Goal: Information Seeking & Learning: Learn about a topic

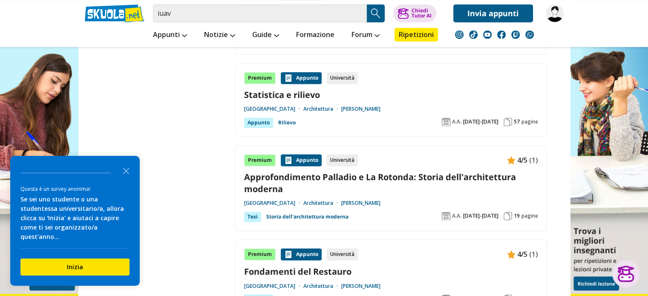
scroll to position [1363, 0]
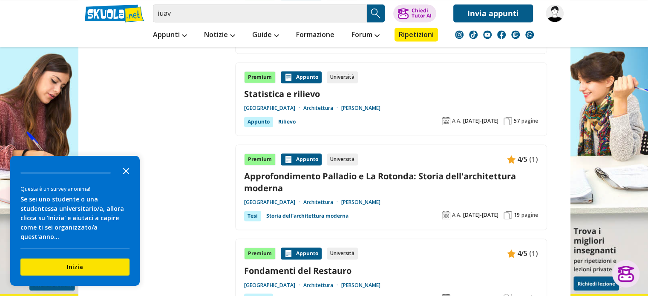
click at [124, 174] on polygon "Close the survey" at bounding box center [126, 171] width 6 height 6
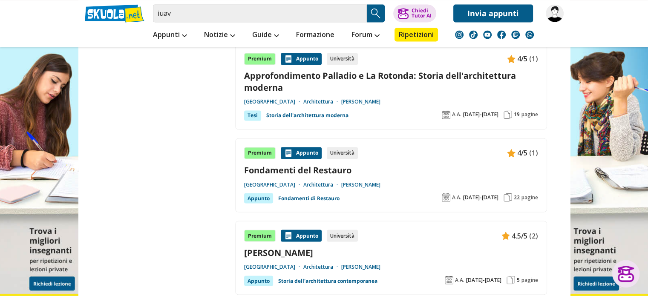
scroll to position [1491, 0]
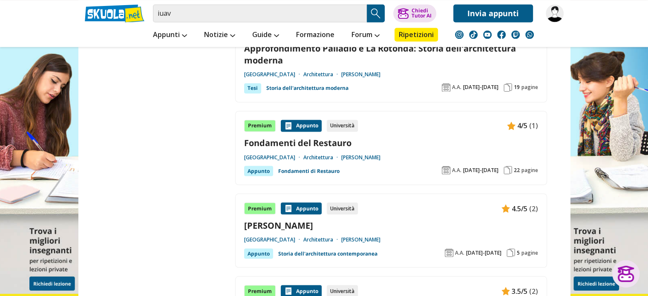
drag, startPoint x: 302, startPoint y: 121, endPoint x: 207, endPoint y: 131, distance: 94.7
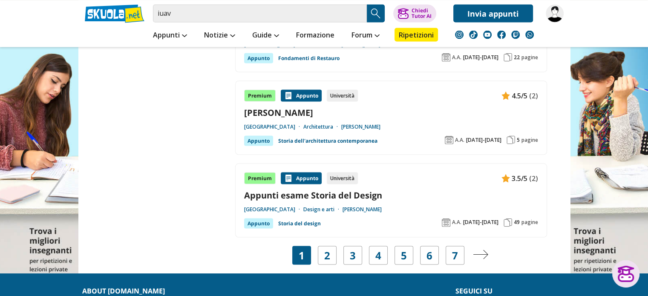
scroll to position [1619, 0]
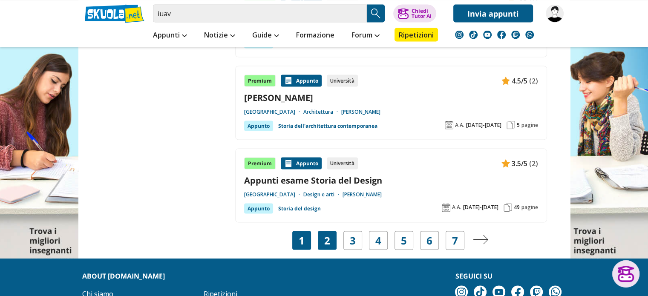
click at [325, 231] on div "2" at bounding box center [327, 240] width 19 height 19
click at [330, 231] on div "2" at bounding box center [327, 240] width 19 height 19
click at [329, 234] on link "2" at bounding box center [327, 240] width 6 height 12
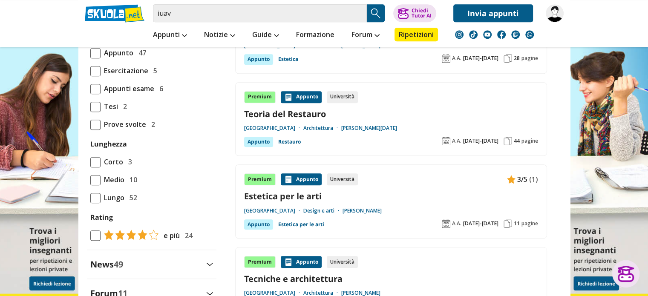
scroll to position [724, 0]
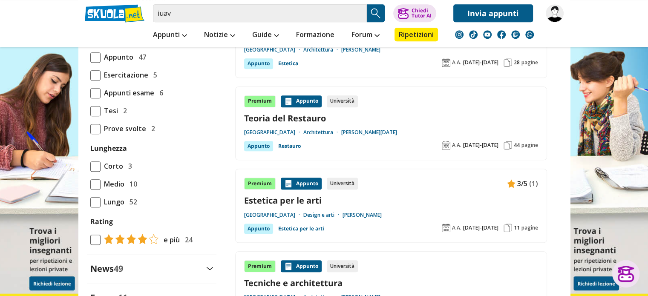
drag, startPoint x: 282, startPoint y: 107, endPoint x: 294, endPoint y: 112, distance: 13.2
click at [294, 112] on div "Premium Appunto Università Teoria del Restauro Università Iuav di Venezia Archi…" at bounding box center [391, 123] width 294 height 56
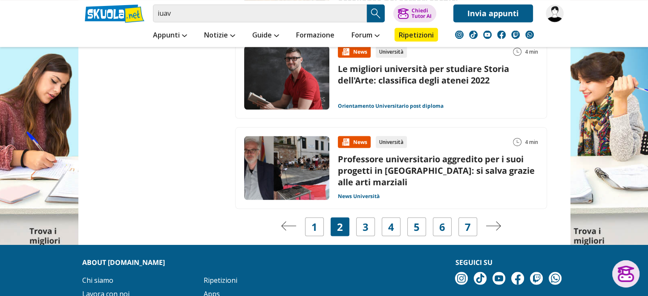
scroll to position [1684, 0]
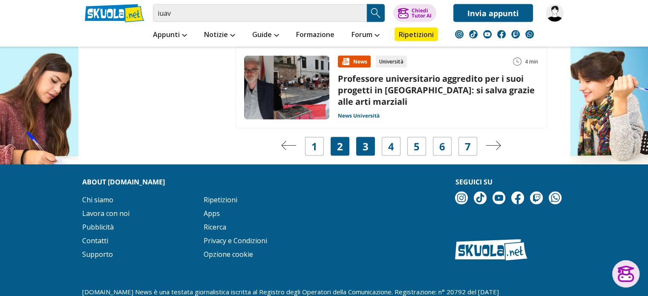
click at [373, 137] on div "3" at bounding box center [365, 146] width 19 height 19
click at [361, 137] on div "3" at bounding box center [365, 146] width 19 height 19
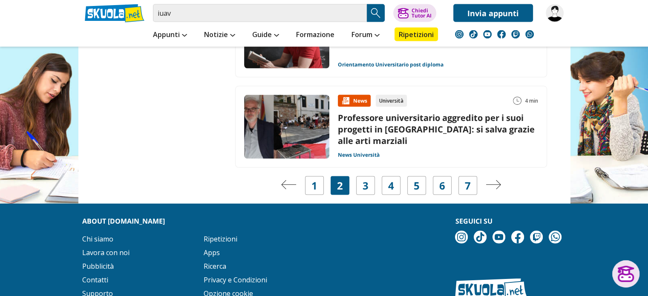
scroll to position [1641, 0]
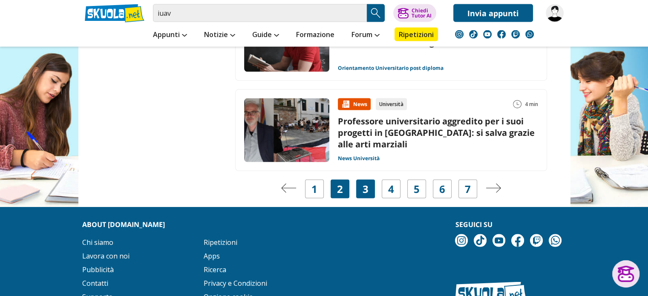
click at [364, 183] on link "3" at bounding box center [366, 189] width 6 height 12
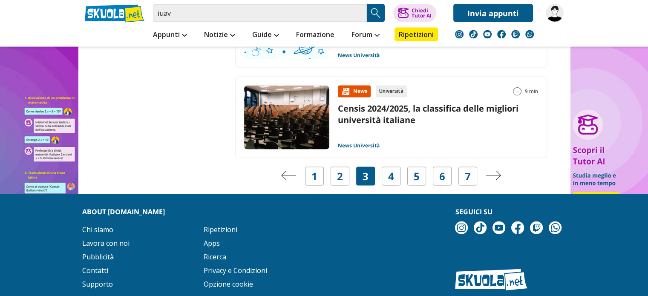
scroll to position [1832, 0]
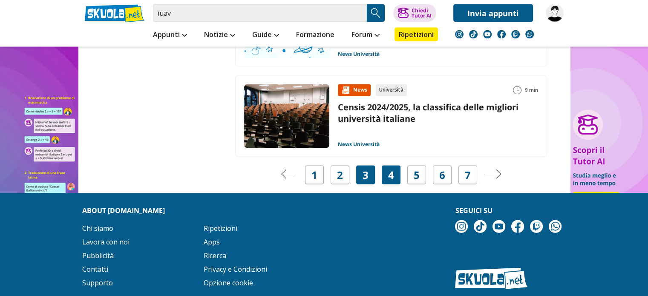
click at [392, 169] on link "4" at bounding box center [391, 175] width 6 height 12
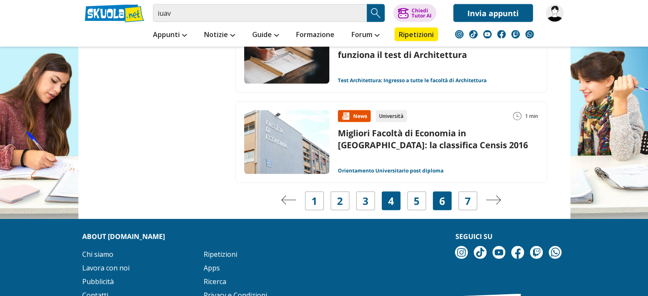
scroll to position [1715, 0]
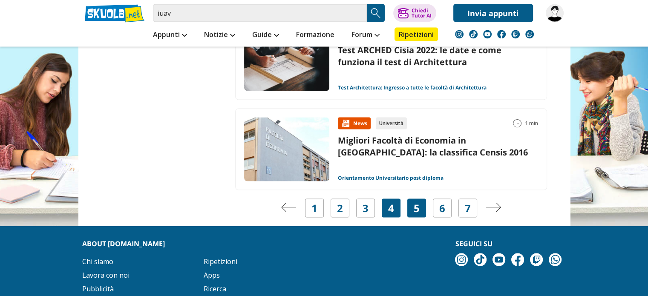
click at [422, 209] on div "5" at bounding box center [416, 208] width 19 height 19
click at [415, 209] on link "5" at bounding box center [417, 208] width 6 height 12
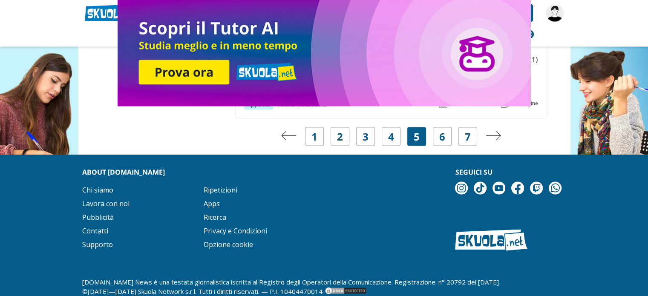
scroll to position [1731, 0]
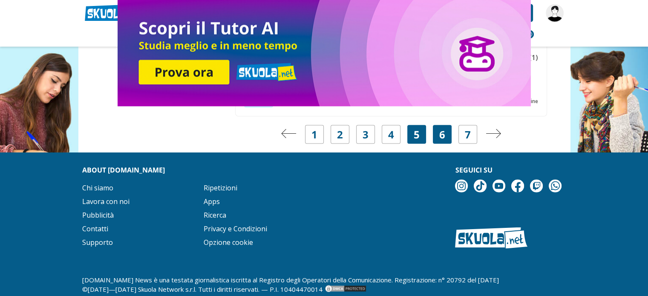
click at [450, 125] on div "6" at bounding box center [442, 134] width 19 height 19
click at [440, 127] on div "6" at bounding box center [442, 134] width 19 height 19
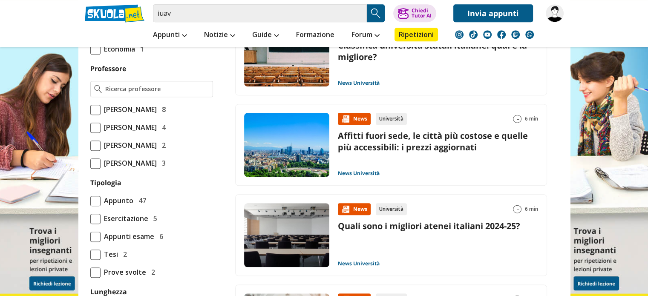
scroll to position [495, 0]
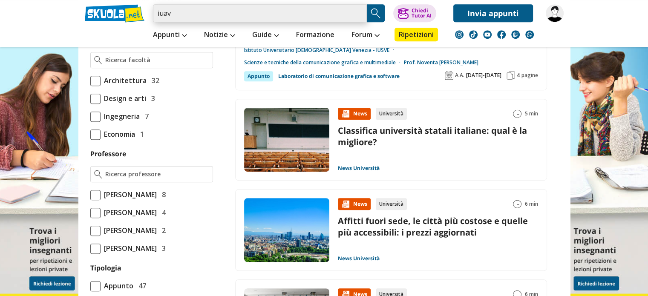
drag, startPoint x: 204, startPoint y: 17, endPoint x: 153, endPoint y: 17, distance: 51.1
click at [153, 17] on input "iuav" at bounding box center [260, 13] width 214 height 18
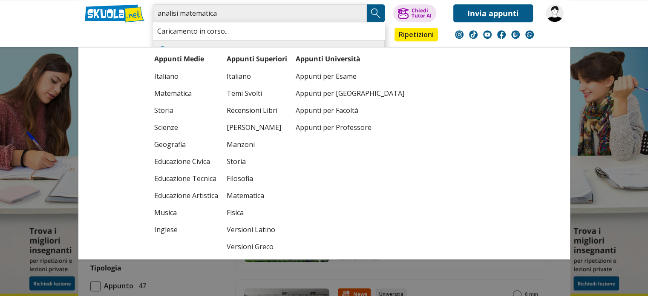
type input "analisi matematica"
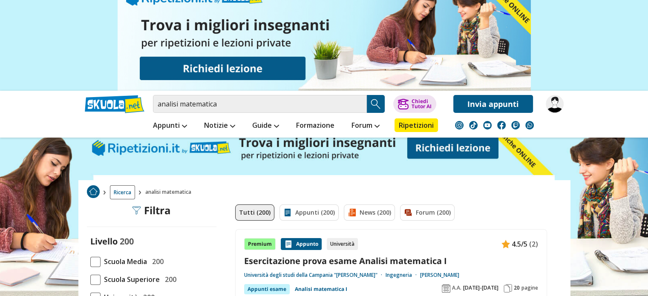
scroll to position [43, 0]
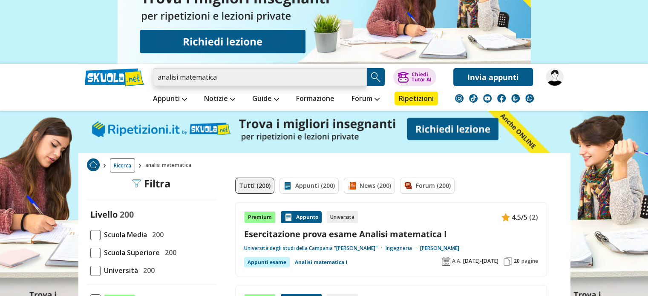
click at [252, 75] on input "analisi matematica" at bounding box center [260, 77] width 214 height 18
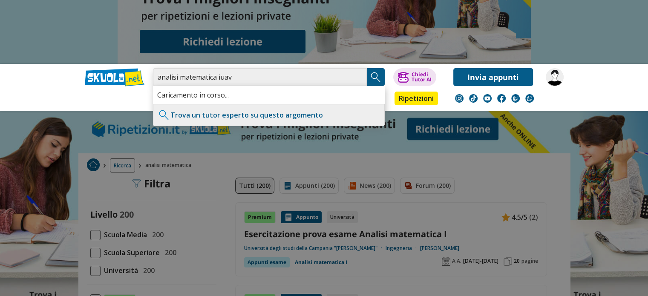
type input "analisi matematica iuav"
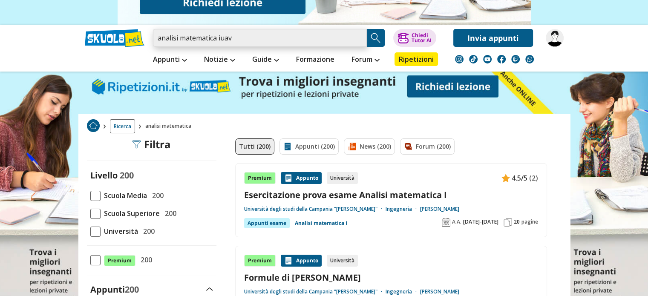
scroll to position [85, 0]
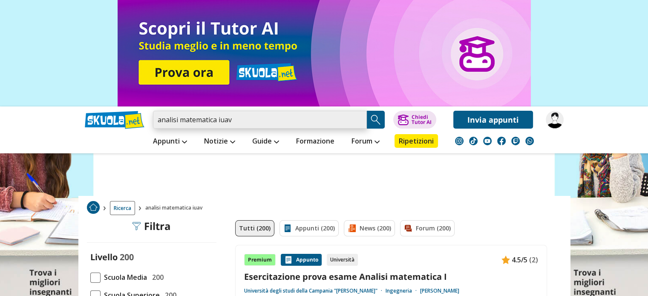
drag, startPoint x: 251, startPoint y: 117, endPoint x: 138, endPoint y: 118, distance: 112.9
click at [138, 118] on div "analisi matematica iuav Trova un tutor esperto su questo argomento Chiedi Tutor…" at bounding box center [324, 118] width 492 height 22
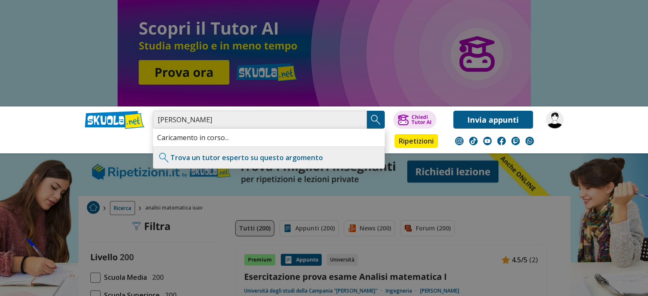
type input "[PERSON_NAME]"
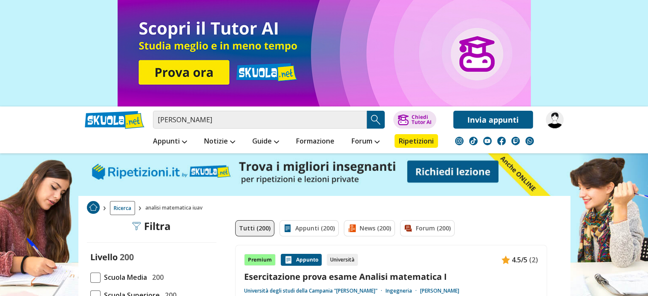
click at [380, 116] on img "Search Button" at bounding box center [375, 119] width 13 height 13
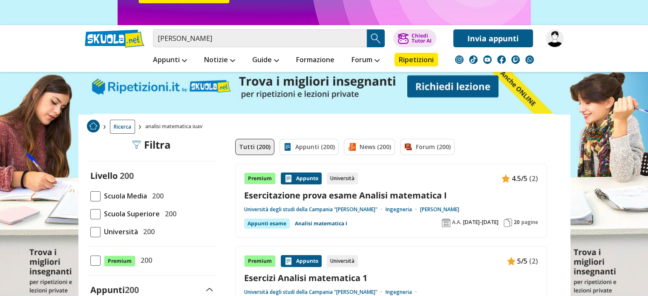
scroll to position [85, 0]
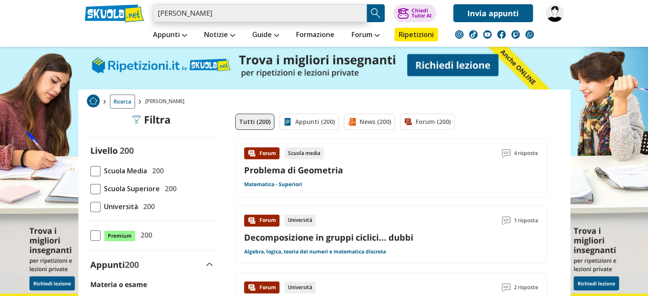
drag, startPoint x: 211, startPoint y: 16, endPoint x: 134, endPoint y: 16, distance: 77.1
click at [133, 17] on div "andrea guerra Trova un tutor esperto su questo argomento Chiedi Tutor AI" at bounding box center [324, 11] width 492 height 22
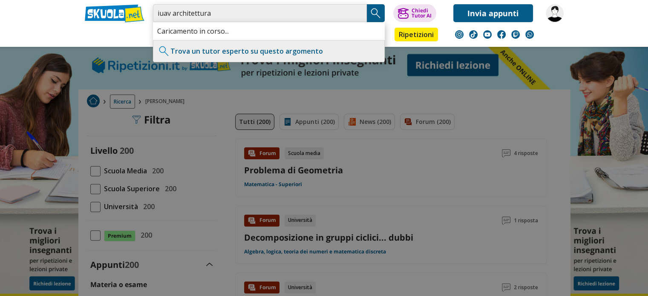
type input "iuav architettura"
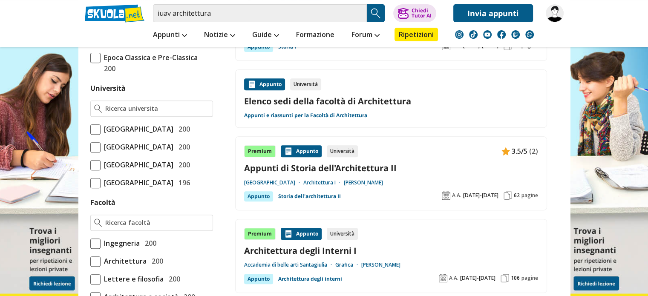
scroll to position [341, 0]
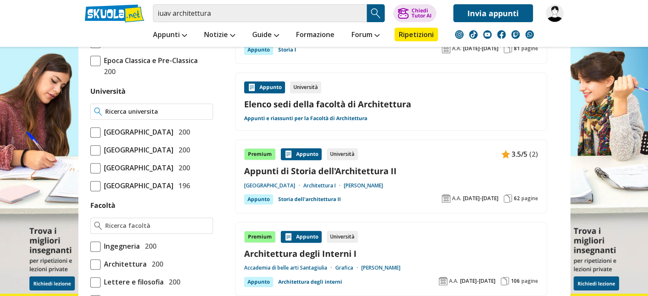
click at [162, 116] on div at bounding box center [151, 112] width 123 height 16
click at [145, 112] on input "Università" at bounding box center [157, 111] width 104 height 9
type input "iuav"
click at [147, 116] on div "iuav" at bounding box center [151, 112] width 123 height 16
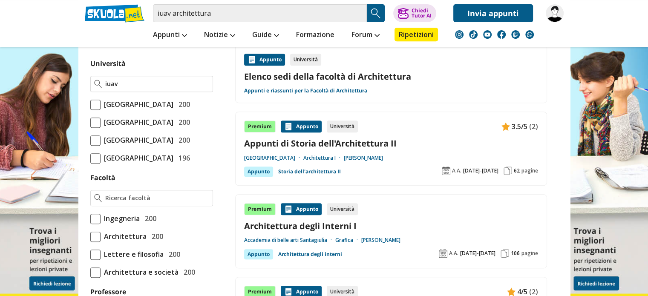
scroll to position [383, 0]
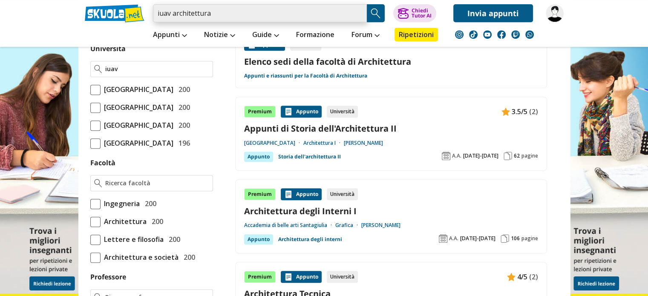
drag, startPoint x: 222, startPoint y: 12, endPoint x: 171, endPoint y: 12, distance: 50.3
click at [171, 12] on input "iuav architettura" at bounding box center [260, 13] width 214 height 18
type input "iuav"
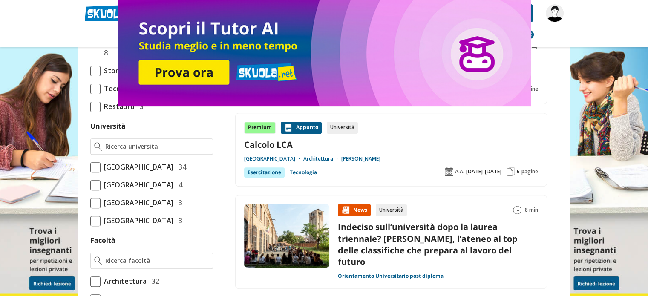
scroll to position [298, 0]
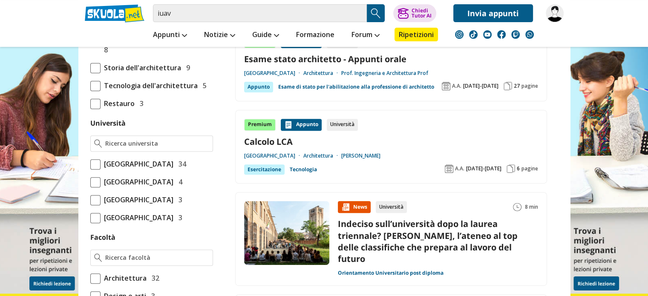
click at [145, 160] on span "[GEOGRAPHIC_DATA]" at bounding box center [137, 163] width 73 height 11
click at [90, 164] on input "Università Iuav di Venezia 34" at bounding box center [90, 164] width 0 height 0
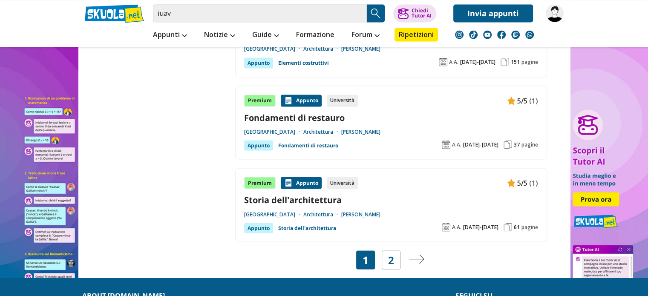
scroll to position [1576, 0]
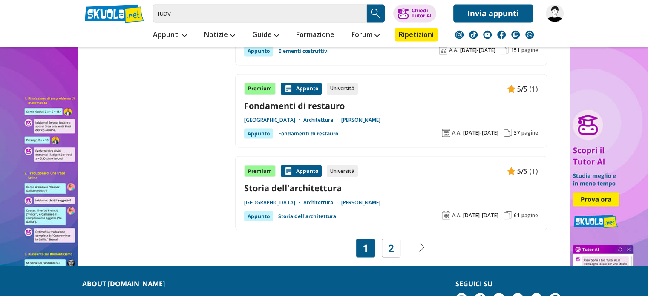
click at [401, 239] on div "1 2 1 2 1 2" at bounding box center [391, 248] width 70 height 19
click at [396, 239] on div "2" at bounding box center [391, 248] width 19 height 19
click at [398, 239] on div "2" at bounding box center [391, 248] width 19 height 19
click at [393, 242] on link "2" at bounding box center [391, 248] width 6 height 12
click at [415, 242] on img "Pagina successiva" at bounding box center [416, 246] width 15 height 9
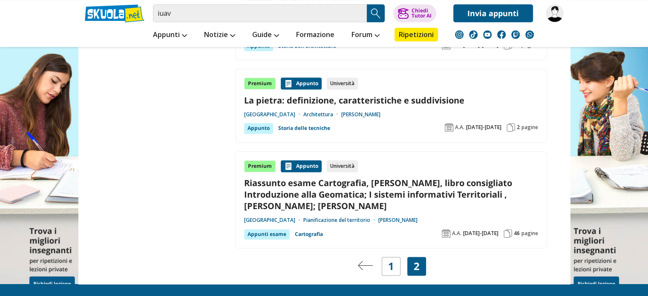
scroll to position [1108, 0]
